Goal: Contribute content

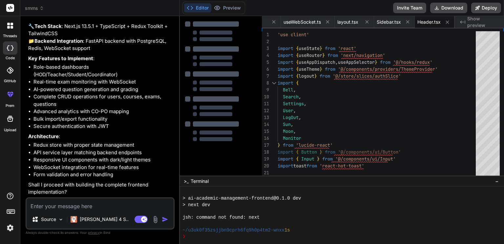
scroll to position [1937, 0]
type textarea "y"
type textarea "x"
type textarea "ye"
type textarea "x"
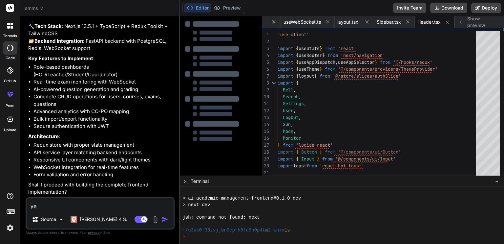
type textarea "yes"
type textarea "x"
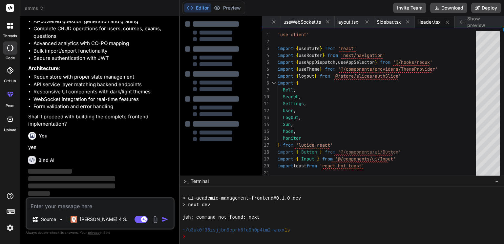
scroll to position [2005, 0]
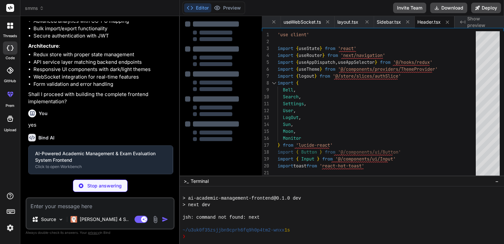
type textarea "x"
type textarea ") }"
type textarea "x"
type textarea "</div> ) }"
type textarea "x"
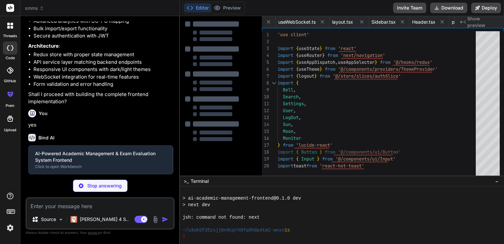
type textarea "</ResponsiveContainer> </div> </div> ) }"
type textarea "x"
type textarea "</div> </div> ) }"
type textarea "x"
type textarea "</button> </div> ) }"
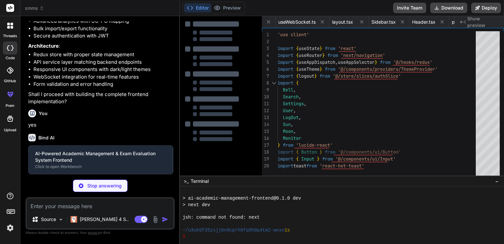
type textarea "x"
type textarea "</div> )} </div> </div> ) }"
type textarea "x"
type textarea "}} onConfirm={handleDeleteUser} title="Delete User" message="Are you sure you w…"
type textarea "x"
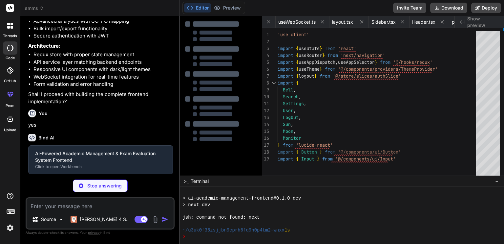
type textarea "</div> </div> )} </div> ) }"
type textarea "x"
type textarea "</div> </div> ) }"
type textarea "x"
type textarea "</div> ) }"
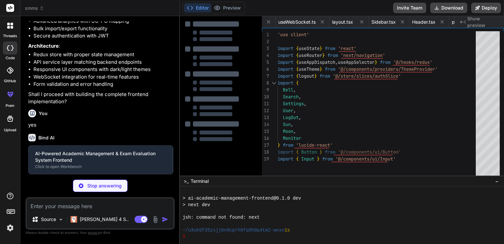
type textarea "x"
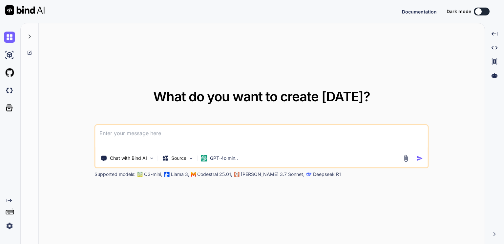
type textarea "x"
